Goal: Task Accomplishment & Management: Complete application form

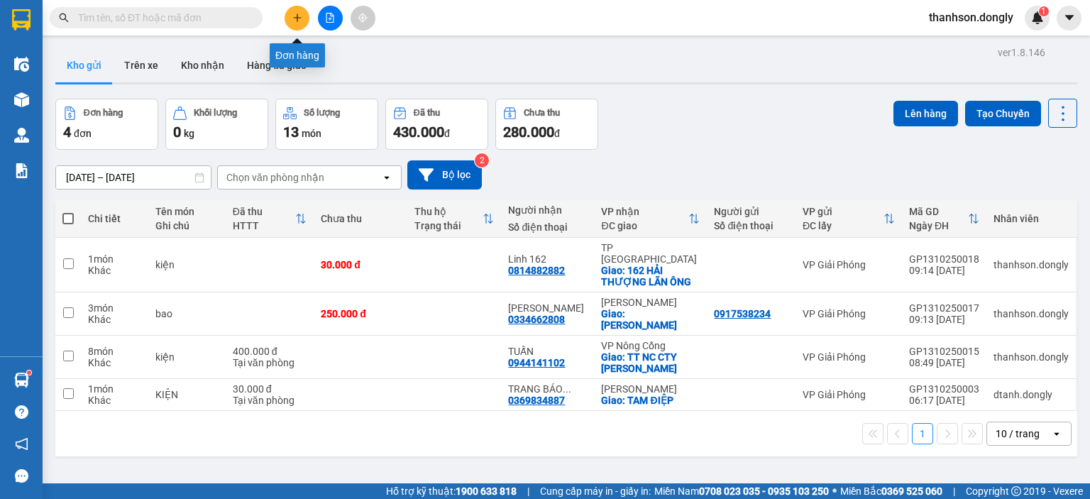
click at [301, 16] on icon "plus" at bounding box center [297, 18] width 10 height 10
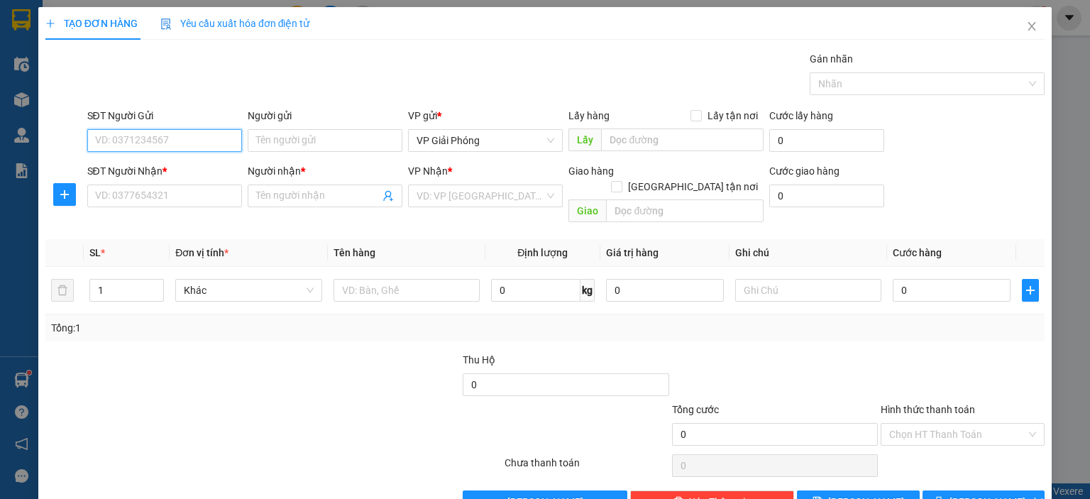
click at [148, 144] on input "SĐT Người Gửi" at bounding box center [164, 140] width 155 height 23
type input "0334010080"
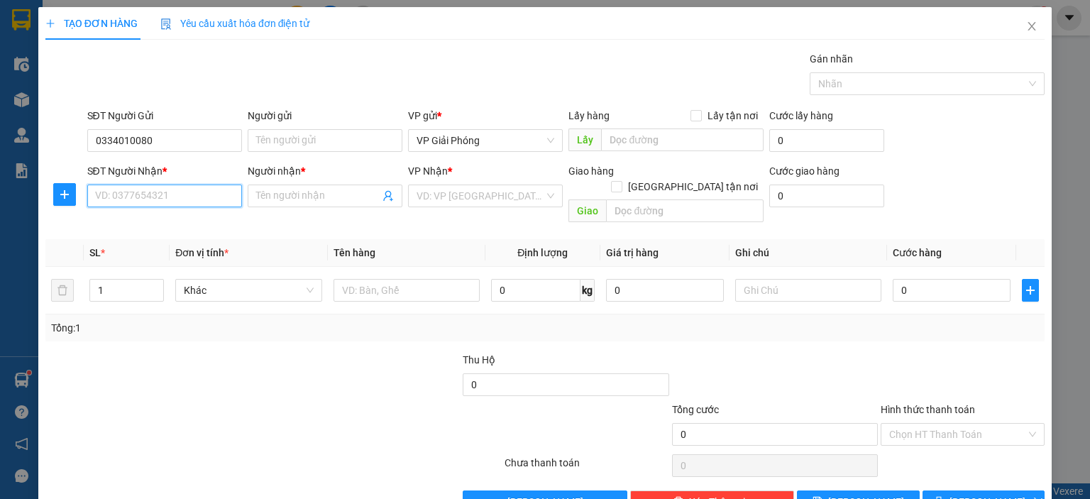
click at [122, 199] on input "SĐT Người Nhận *" at bounding box center [164, 196] width 155 height 23
click at [153, 224] on div "0979602759 - MR [PERSON_NAME]" at bounding box center [172, 224] width 157 height 16
type input "0979602759"
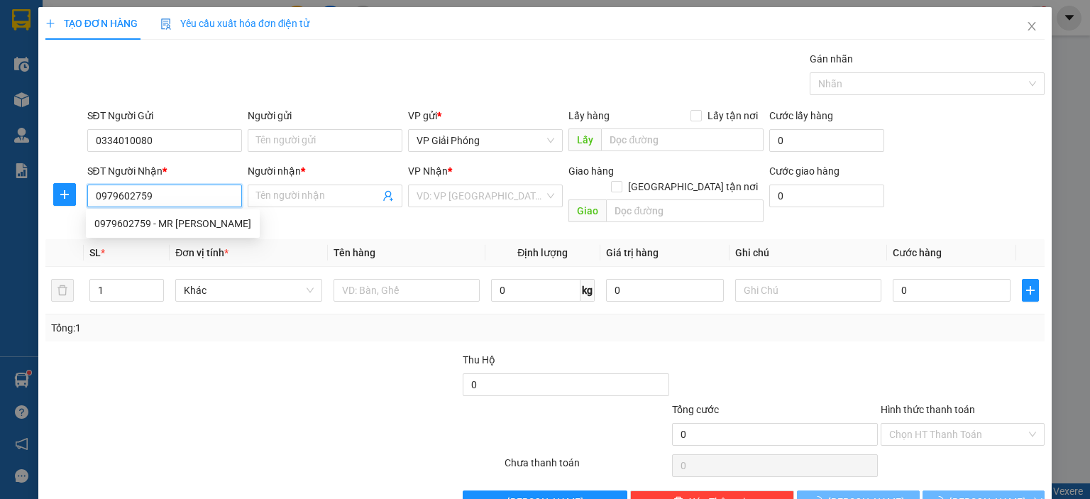
type input "MR [PERSON_NAME]"
checkbox input "true"
type input "CÂY XĂNG NGUYỆT VIÊN"
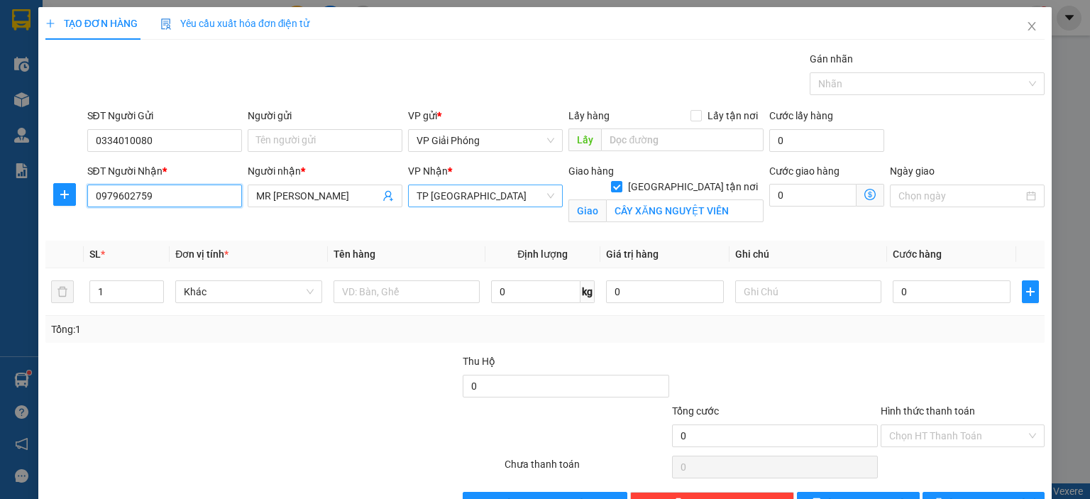
click at [545, 195] on span "TP [GEOGRAPHIC_DATA]" at bounding box center [486, 195] width 138 height 21
type input "0979602759"
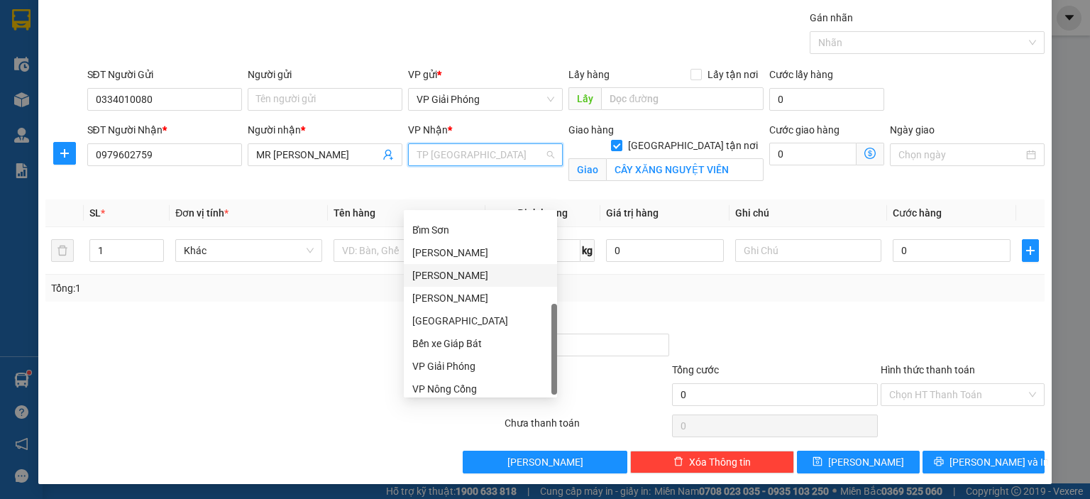
scroll to position [204, 0]
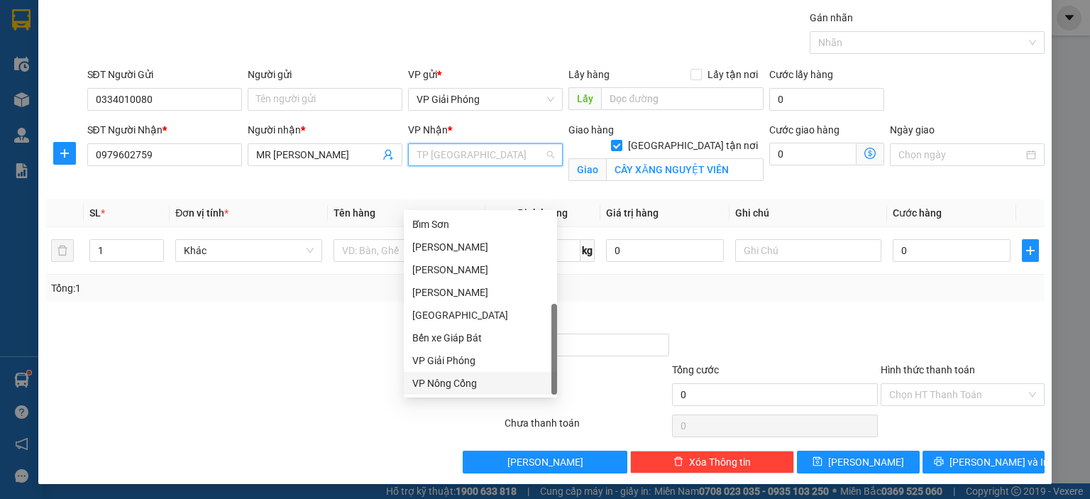
click at [464, 388] on div "VP Nông Cống" at bounding box center [480, 384] width 136 height 16
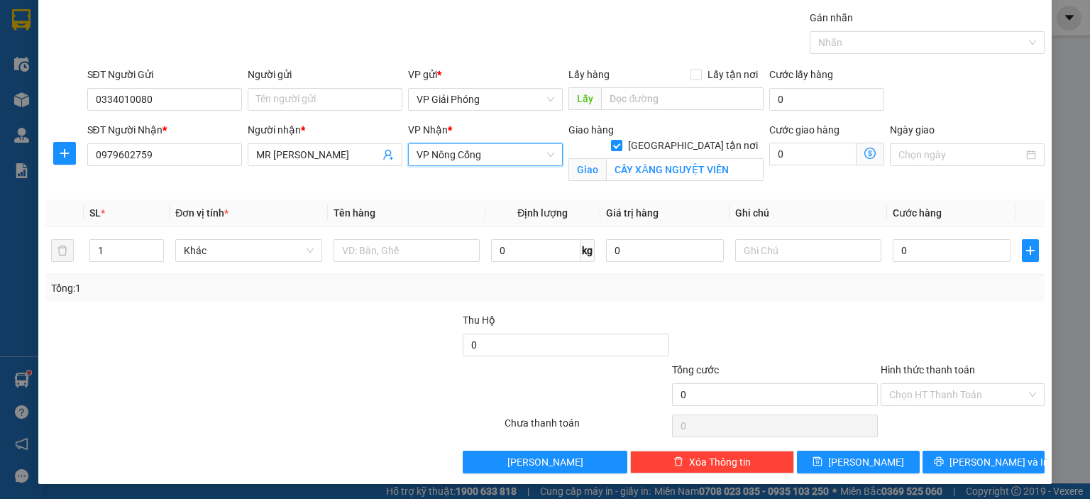
click at [545, 154] on span "VP Nông Cống" at bounding box center [486, 154] width 138 height 21
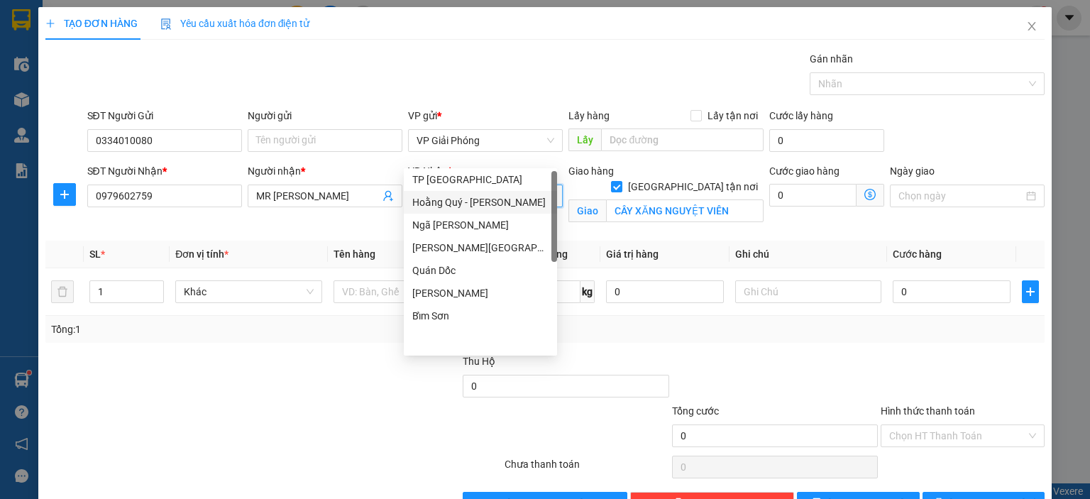
scroll to position [0, 0]
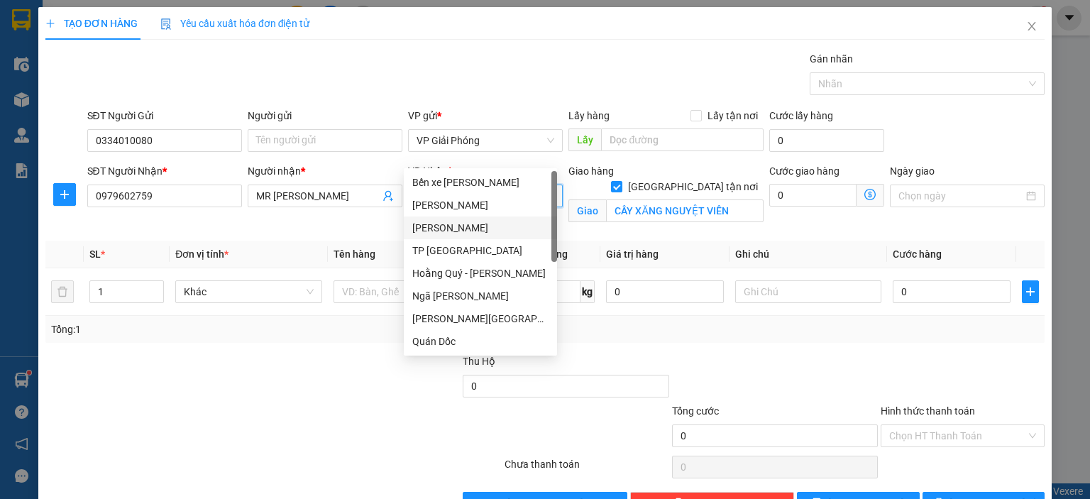
click at [474, 228] on div "[PERSON_NAME]" at bounding box center [480, 228] width 136 height 16
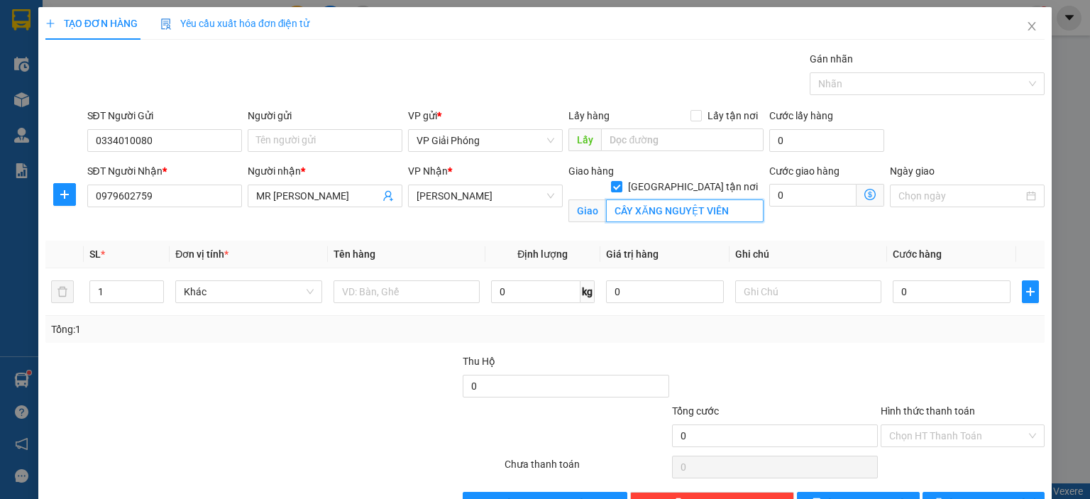
click at [727, 199] on input "CÂY XĂNG NGUYỆT VIÊN" at bounding box center [685, 210] width 158 height 23
click at [859, 77] on div at bounding box center [921, 83] width 214 height 17
type input "tân khang"
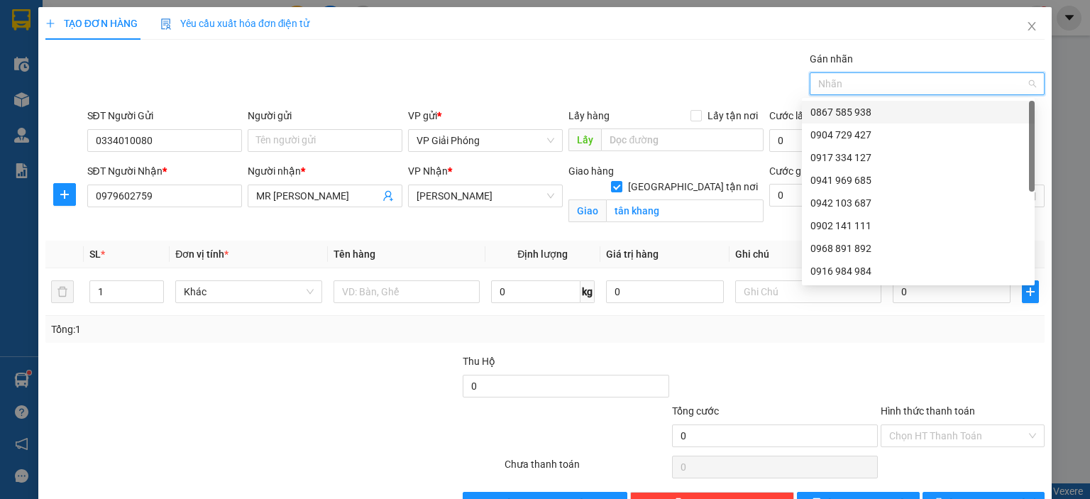
click at [855, 111] on div "0867 585 938" at bounding box center [919, 112] width 216 height 16
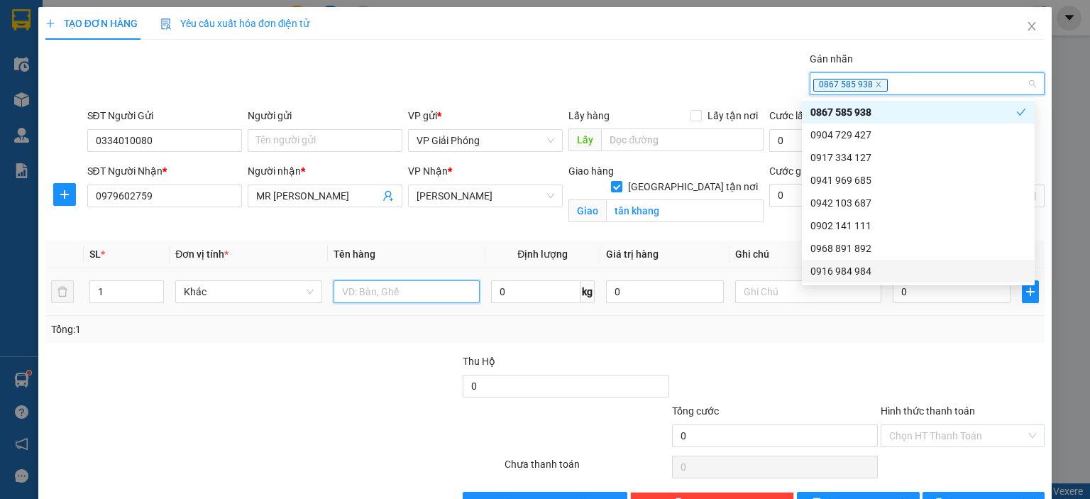
click at [388, 297] on input "text" at bounding box center [407, 291] width 146 height 23
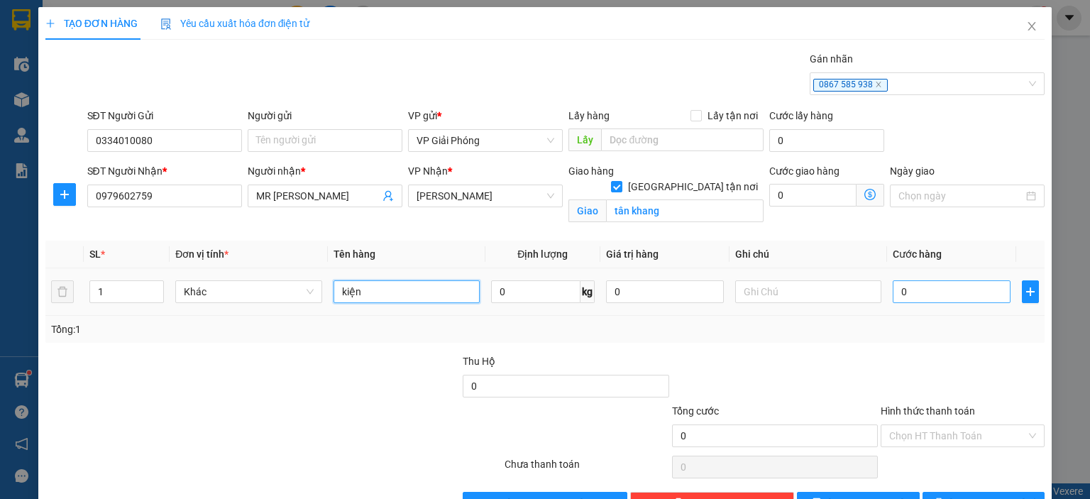
type input "kiện"
click at [895, 291] on input "0" at bounding box center [952, 291] width 118 height 23
type input "5"
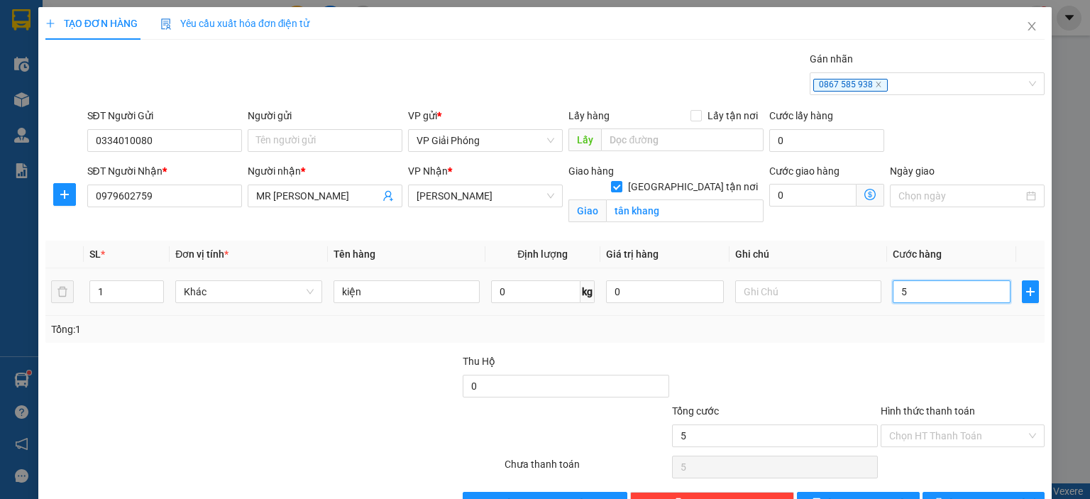
type input "50"
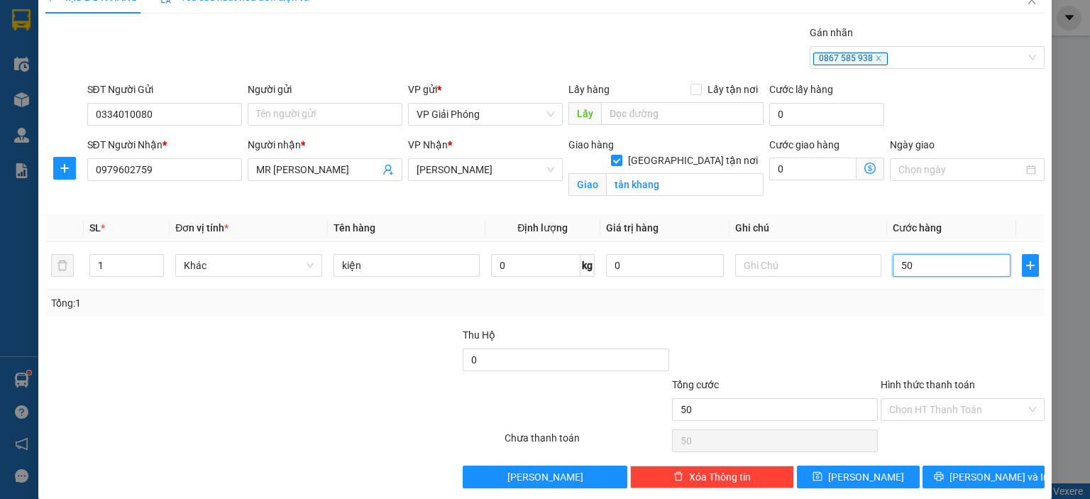
scroll to position [41, 0]
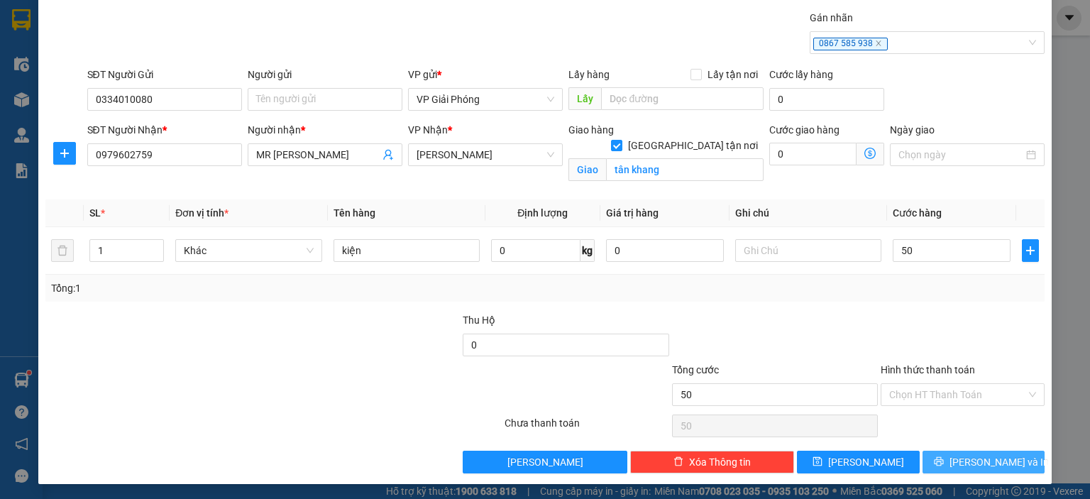
type input "50.000"
click at [966, 457] on span "[PERSON_NAME] và In" at bounding box center [999, 462] width 99 height 16
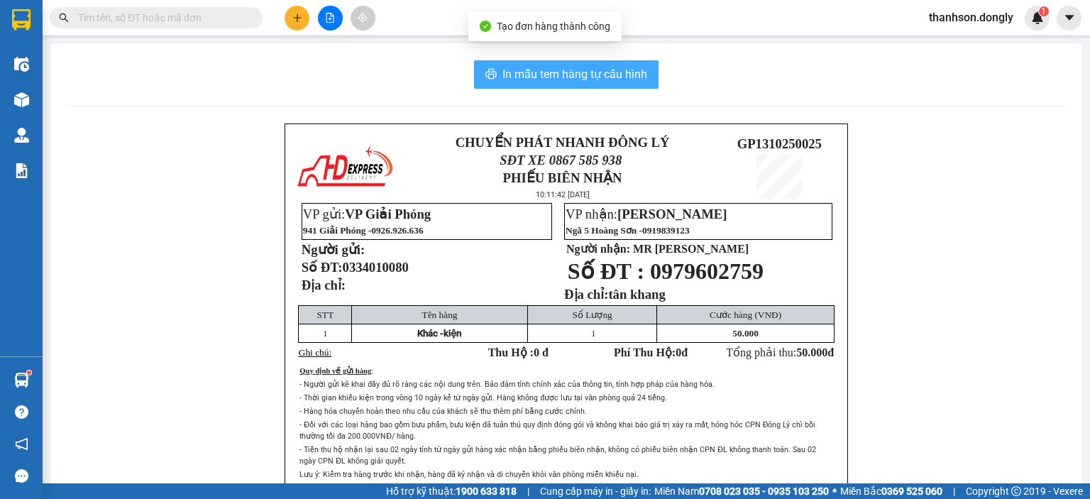
click at [638, 76] on span "In mẫu tem hàng tự cấu hình" at bounding box center [575, 74] width 145 height 18
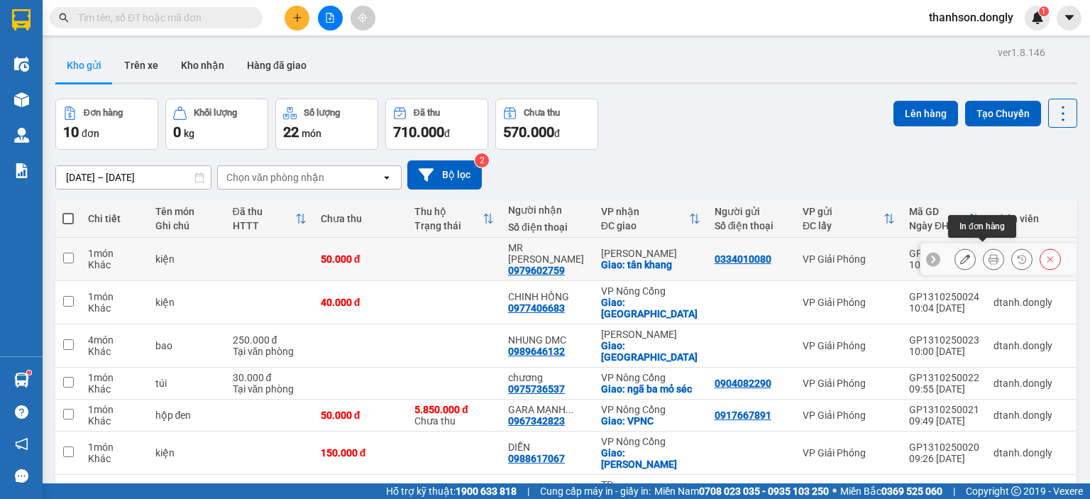
click at [989, 254] on icon at bounding box center [994, 259] width 10 height 10
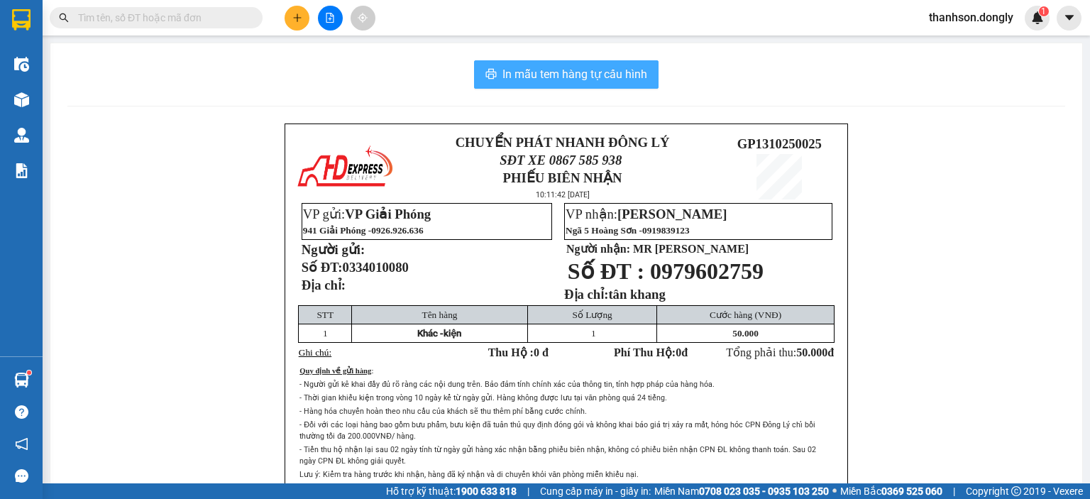
click at [505, 78] on span "In mẫu tem hàng tự cấu hình" at bounding box center [575, 74] width 145 height 18
